Goal: Information Seeking & Learning: Learn about a topic

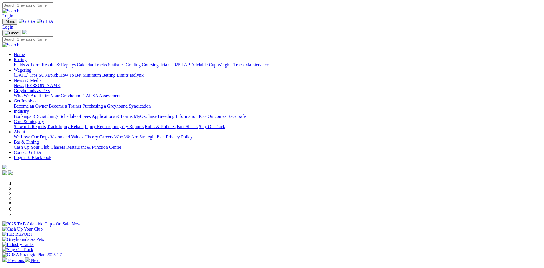
click at [94, 62] on link "Calendar" at bounding box center [85, 64] width 17 height 5
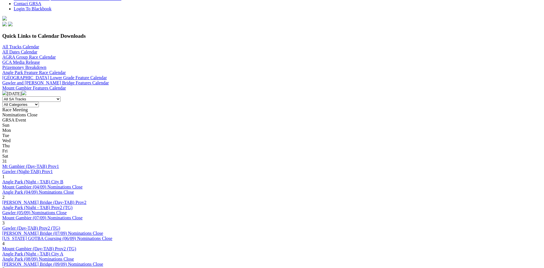
scroll to position [161, 0]
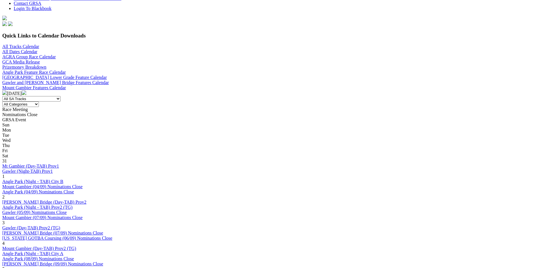
scroll to position [161, 0]
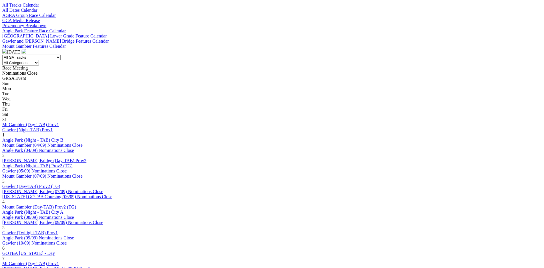
scroll to position [201, 0]
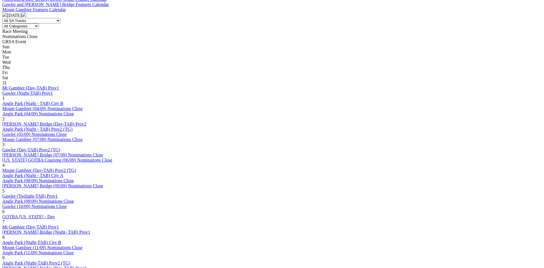
scroll to position [241, 0]
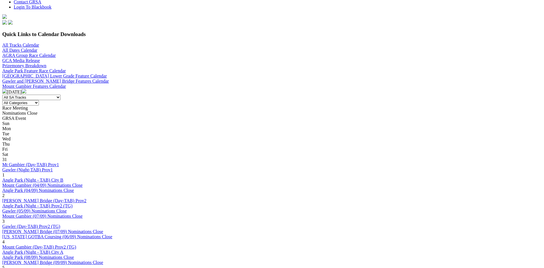
scroll to position [201, 0]
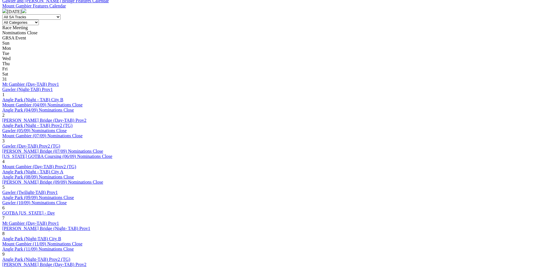
scroll to position [241, 0]
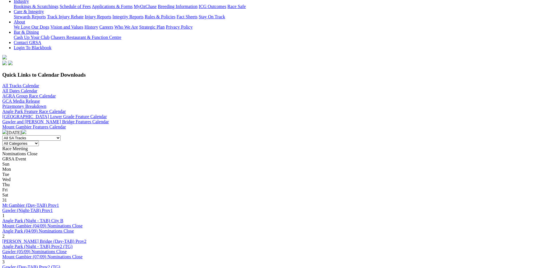
scroll to position [120, 0]
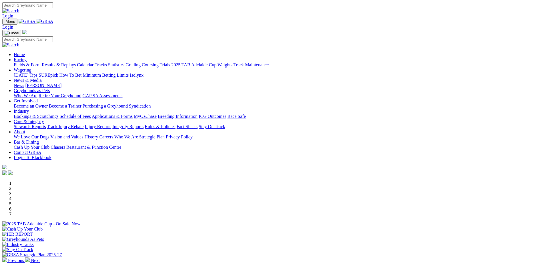
scroll to position [161, 0]
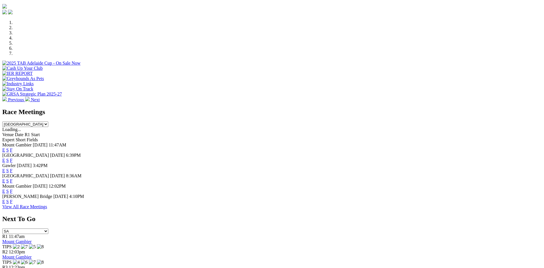
click at [13, 178] on link "F" at bounding box center [11, 180] width 3 height 5
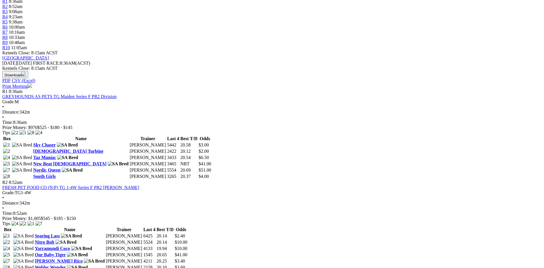
scroll to position [201, 0]
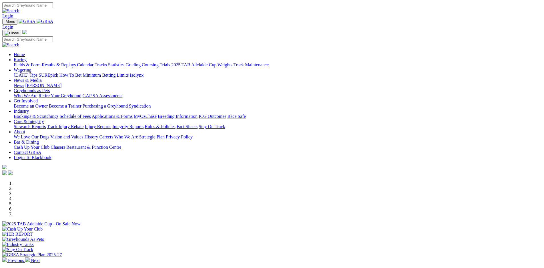
click at [58, 114] on link "Bookings & Scratchings" at bounding box center [36, 116] width 45 height 5
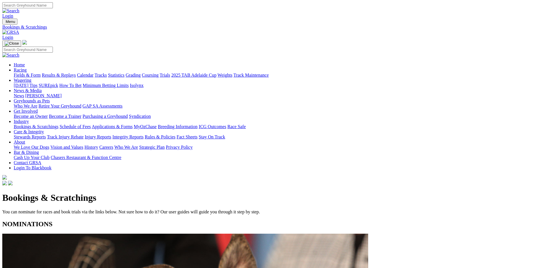
click at [94, 73] on link "Calendar" at bounding box center [85, 75] width 17 height 5
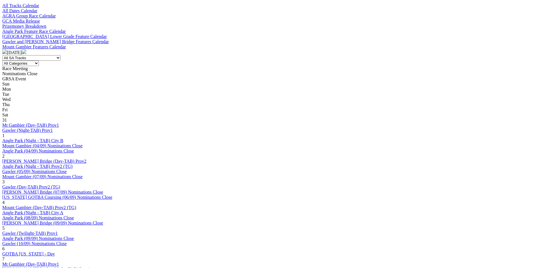
scroll to position [201, 0]
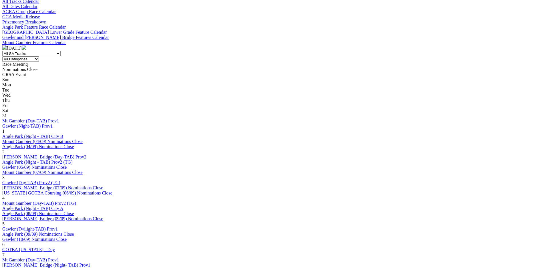
scroll to position [201, 0]
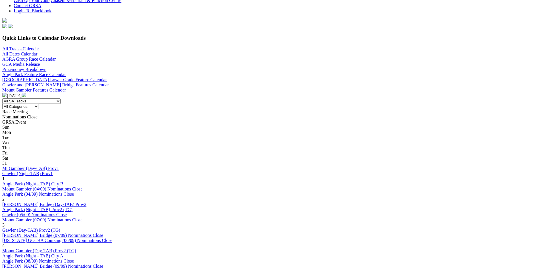
scroll to position [161, 0]
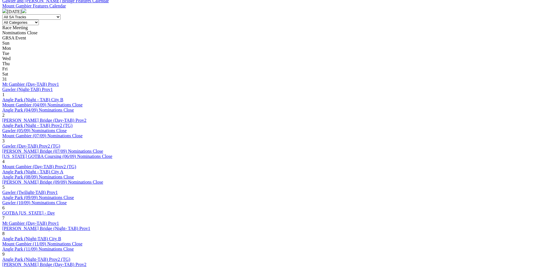
scroll to position [241, 0]
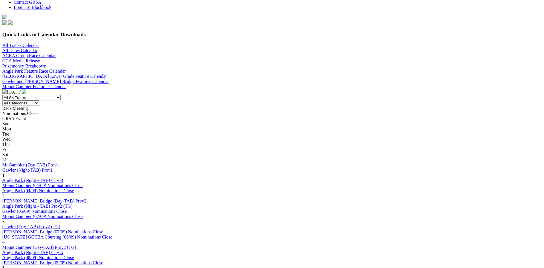
scroll to position [161, 0]
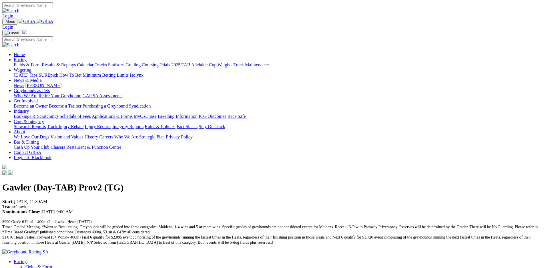
scroll to position [40, 0]
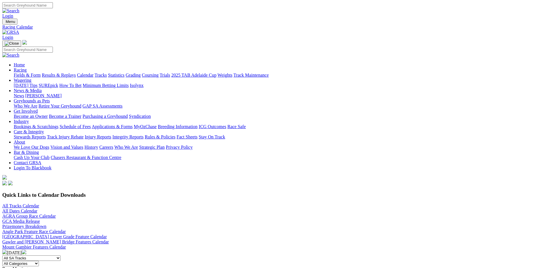
click at [76, 73] on link "Results & Replays" at bounding box center [59, 75] width 34 height 5
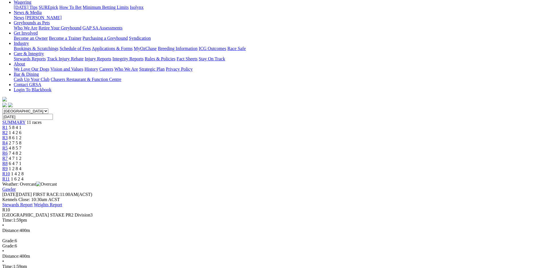
scroll to position [80, 0]
